Goal: Communication & Community: Ask a question

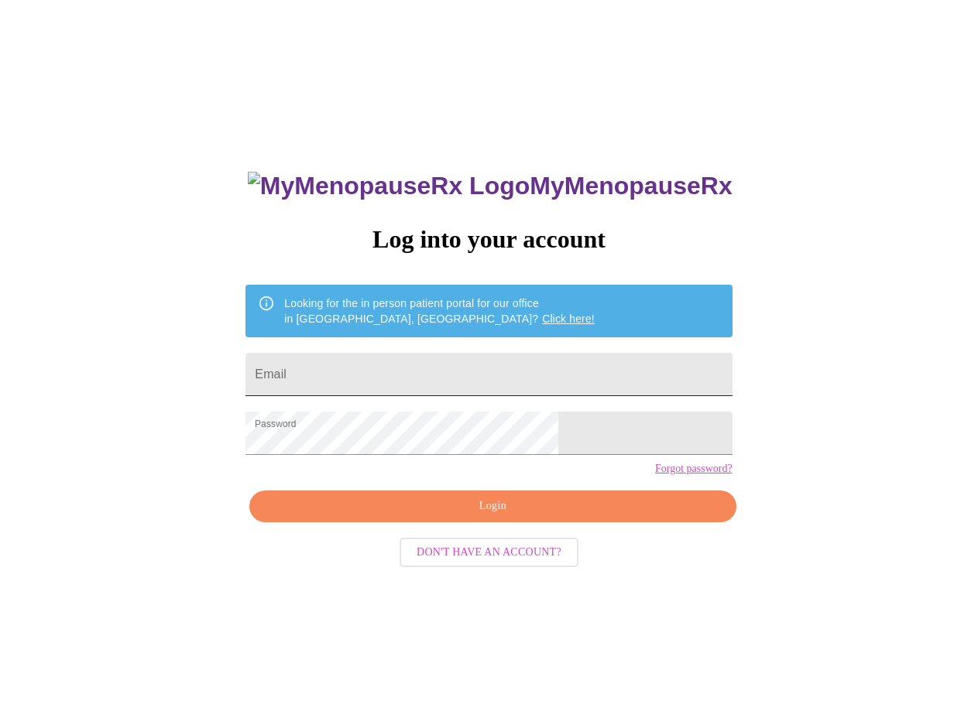
click at [502, 365] on input "Email" at bounding box center [488, 374] width 486 height 43
type input "[EMAIL_ADDRESS][DOMAIN_NAME]"
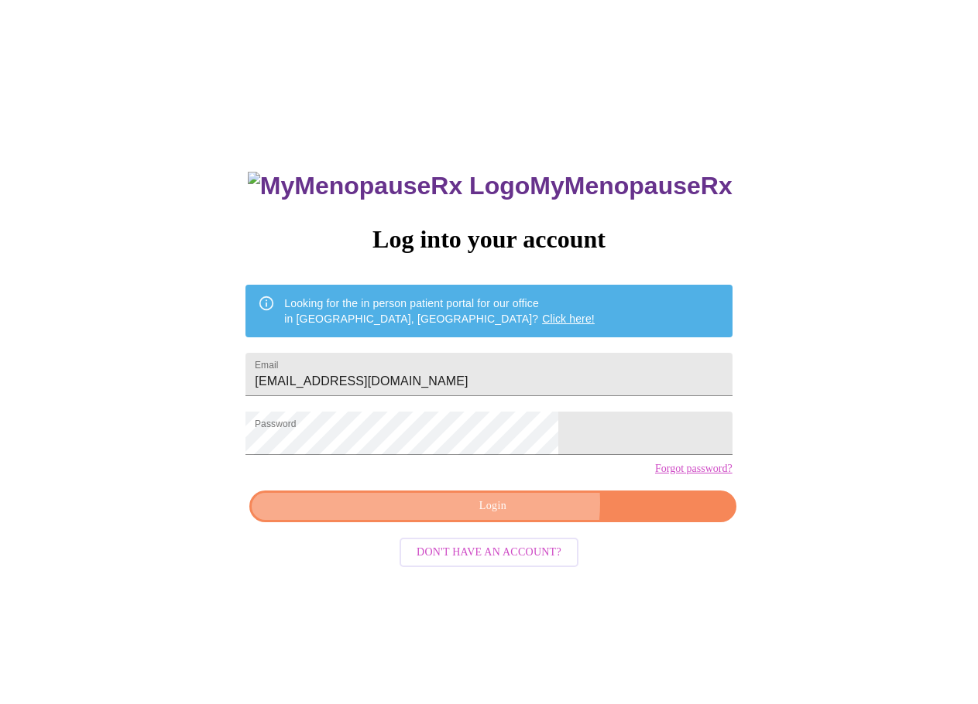
click at [512, 516] on span "Login" at bounding box center [492, 506] width 451 height 19
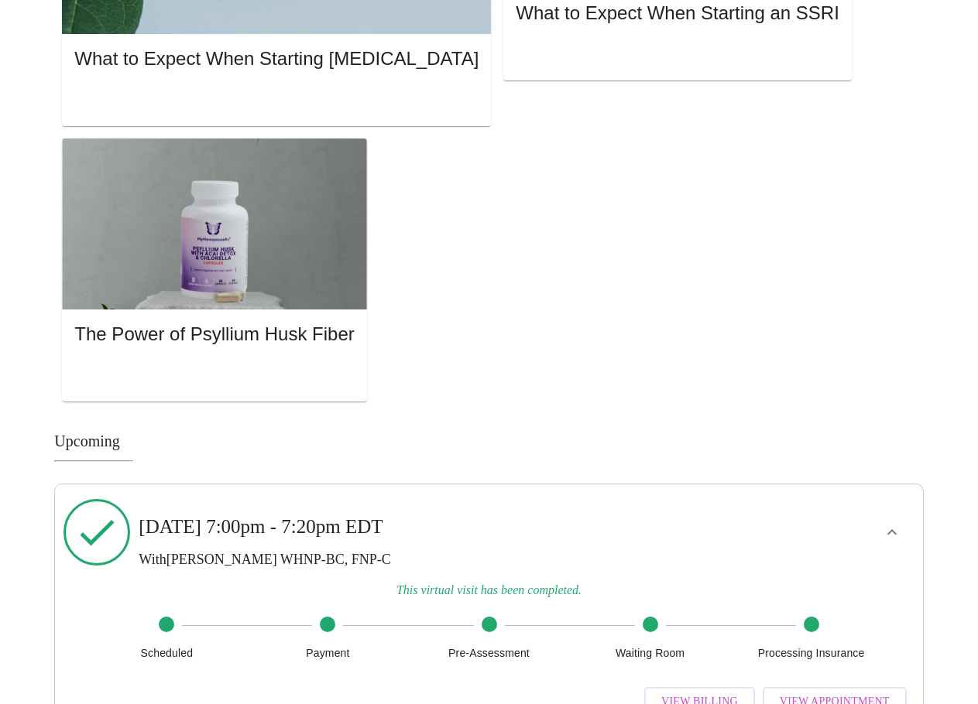
scroll to position [1450, 0]
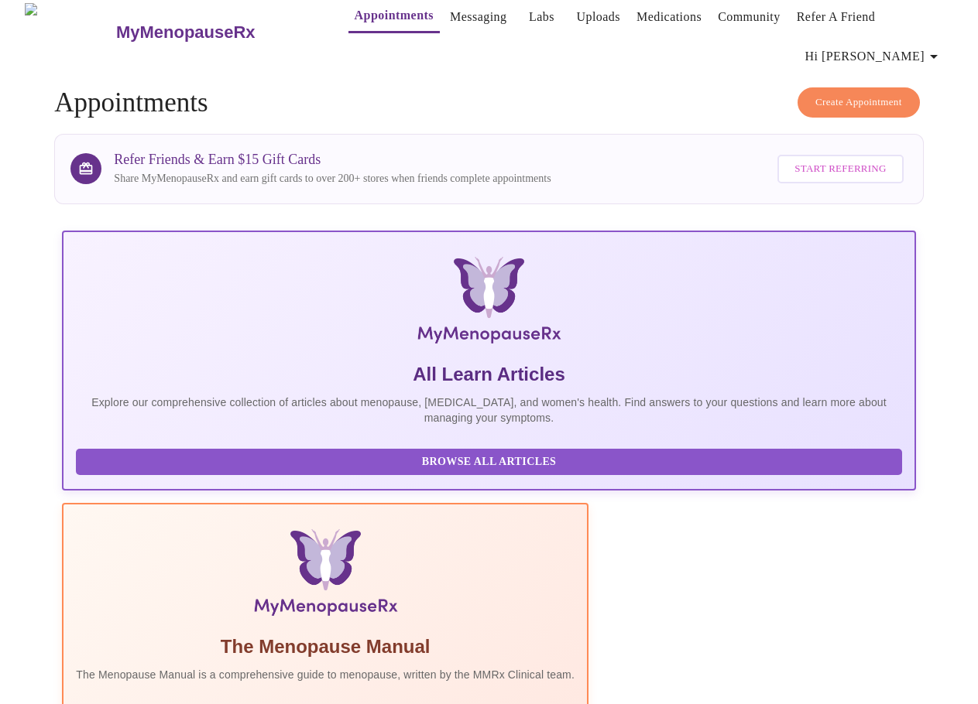
scroll to position [0, 0]
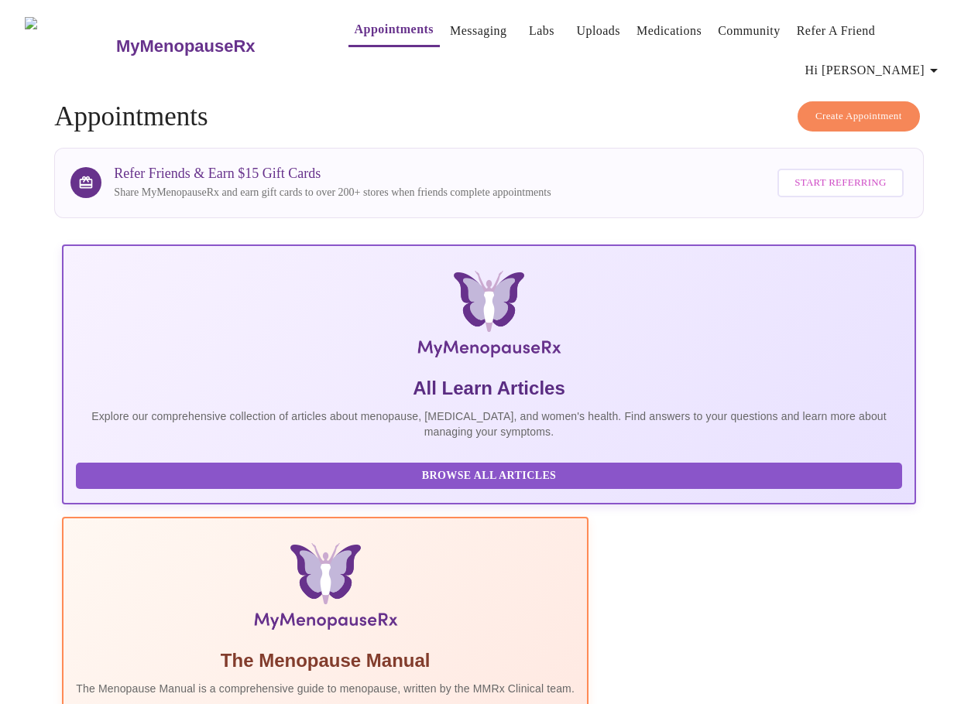
click at [450, 26] on link "Messaging" at bounding box center [478, 31] width 57 height 22
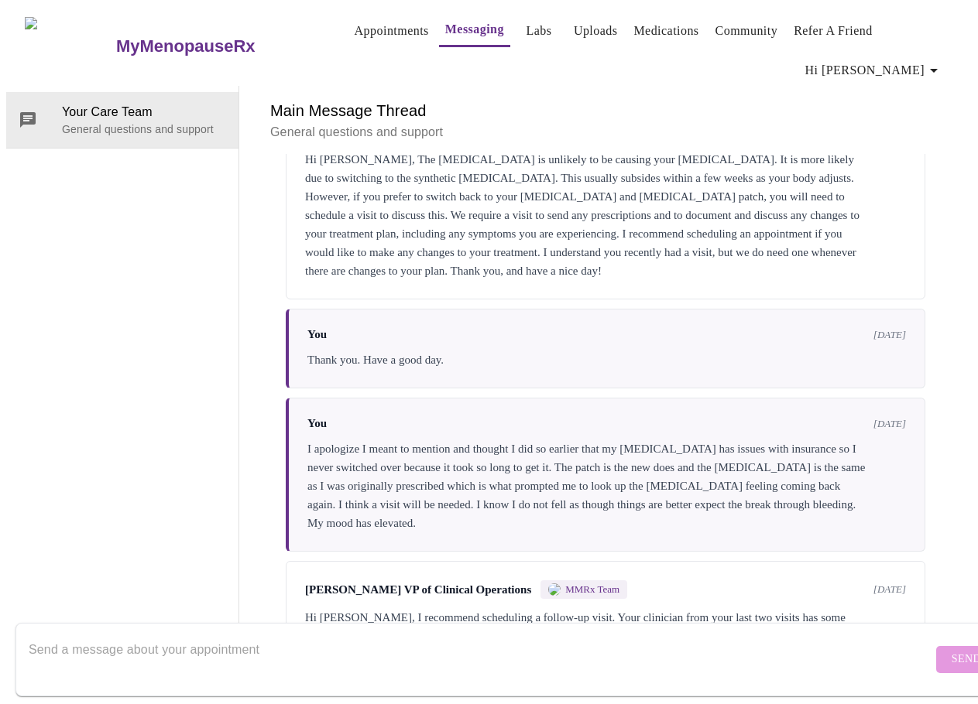
scroll to position [80, 0]
click at [167, 635] on textarea "Send a message about your appointment" at bounding box center [480, 660] width 903 height 50
click at [168, 635] on textarea "Send a message about your appointment" at bounding box center [480, 660] width 903 height 50
type textarea "I"
drag, startPoint x: 245, startPoint y: 637, endPoint x: 198, endPoint y: 637, distance: 47.2
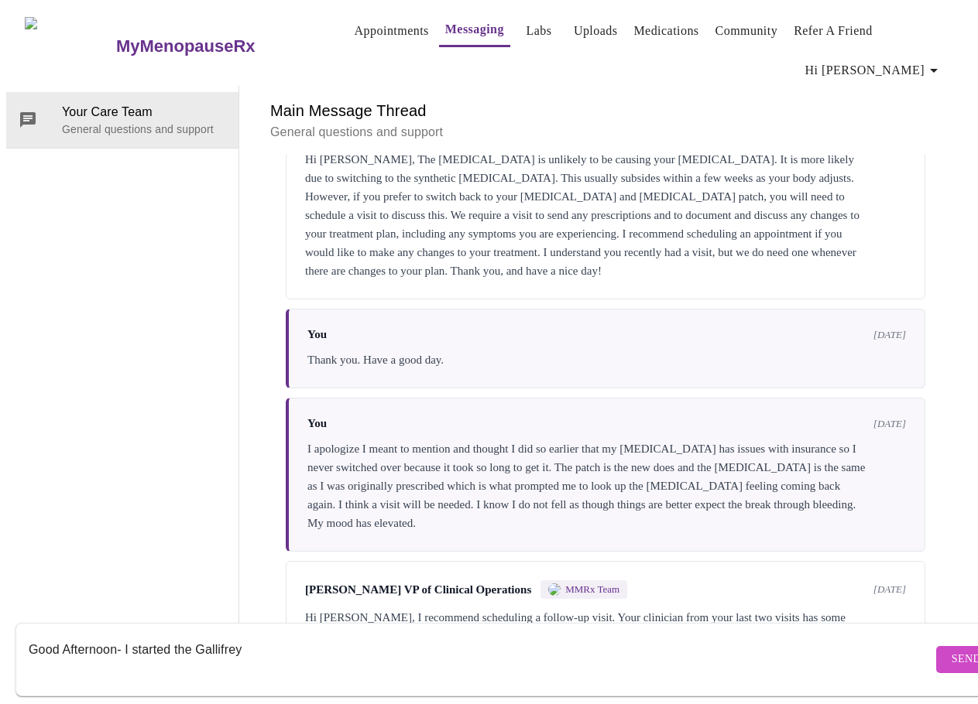
click at [198, 637] on textarea "Good Afternoon- I started the Gallifrey" at bounding box center [480, 660] width 903 height 50
paste textarea "5 m"
click at [308, 635] on textarea "Good Afternoon- I started the Gallifrey 5 mg" at bounding box center [480, 660] width 903 height 50
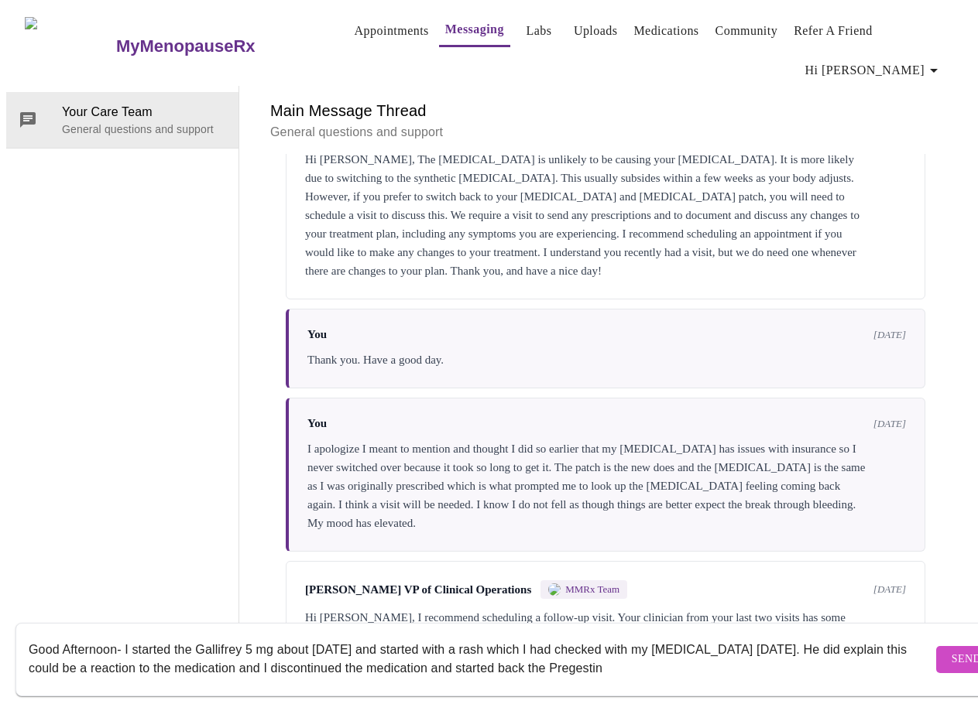
drag, startPoint x: 699, startPoint y: 656, endPoint x: 640, endPoint y: 653, distance: 58.9
click at [640, 653] on textarea "Good Afternoon- I started the Gallifrey 5 mg about [DATE] and started with a ra…" at bounding box center [480, 660] width 903 height 50
click at [718, 653] on textarea "Good Afternoon- I started the Gallifrey 5 mg about [DATE] and started with a ra…" at bounding box center [480, 660] width 903 height 50
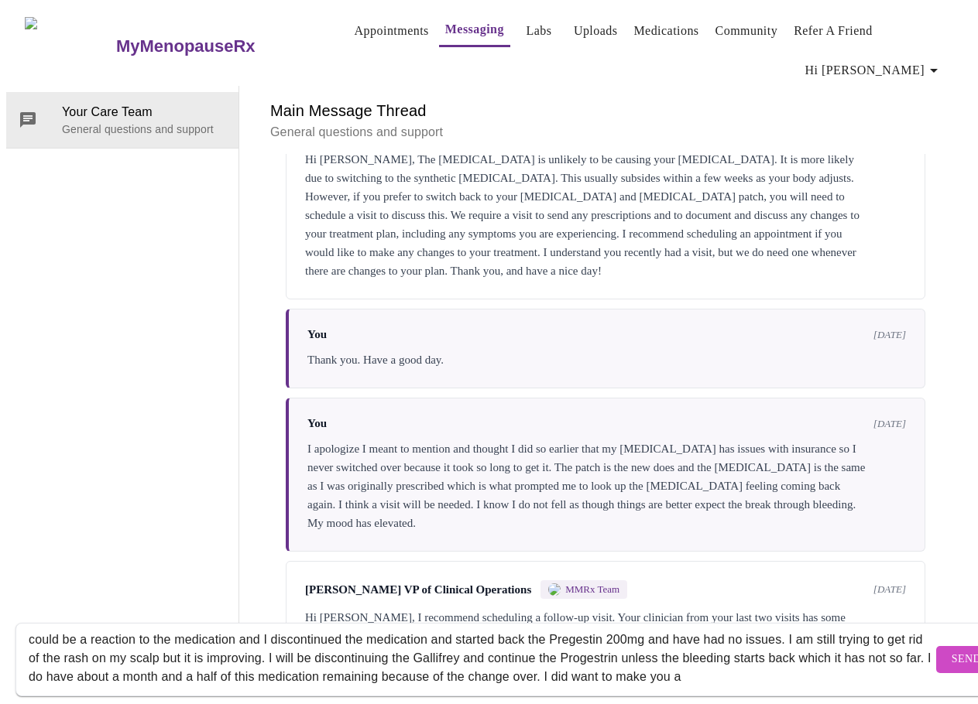
scroll to position [47, 0]
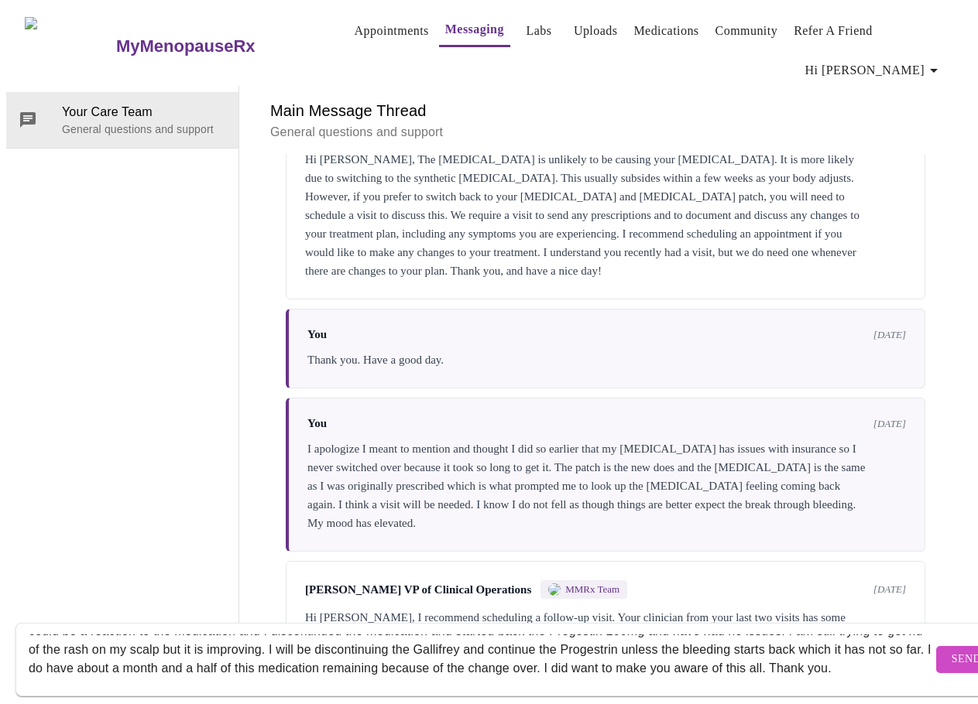
click at [118, 663] on textarea "Good Afternoon- I started the Gallifrey 5 mg about [DATE] and started with a ra…" at bounding box center [480, 660] width 903 height 50
type textarea "Good Afternoon- I started the Gallifrey 5 mg about [DATE] and started with a ra…"
click at [951, 652] on span "Send" at bounding box center [965, 659] width 29 height 19
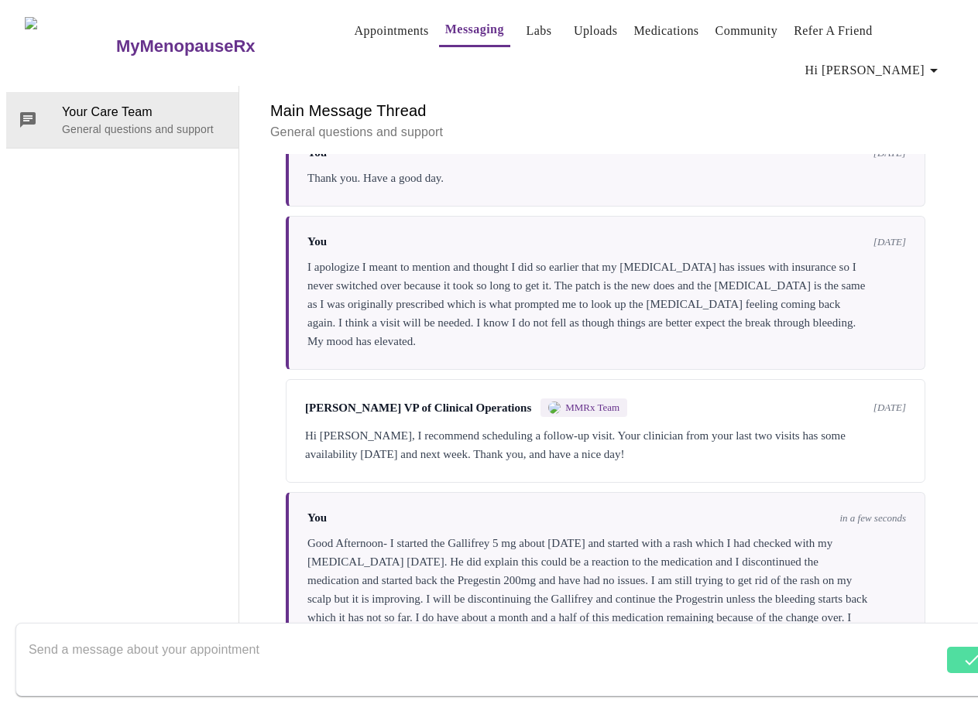
scroll to position [1566, 0]
